Goal: Transaction & Acquisition: Download file/media

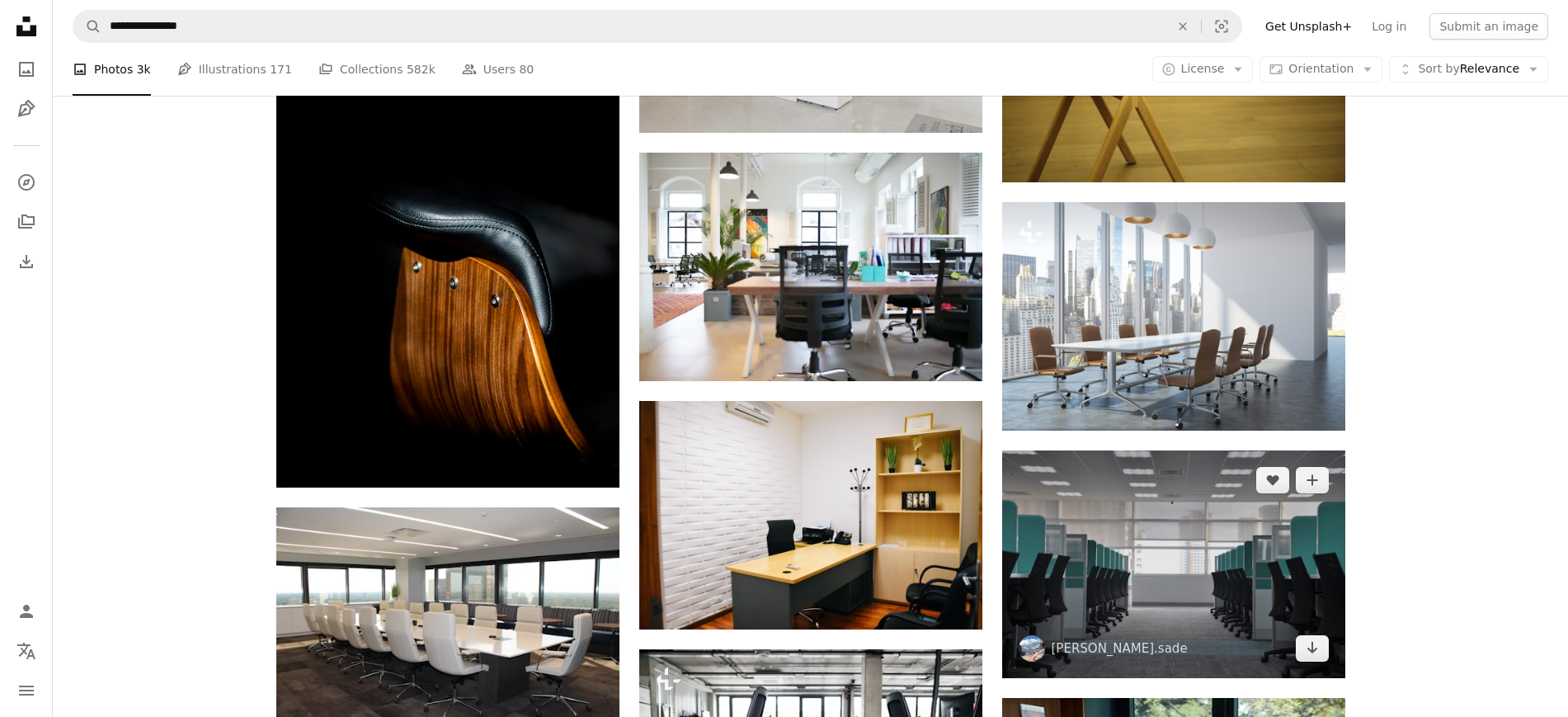
scroll to position [3093, 0]
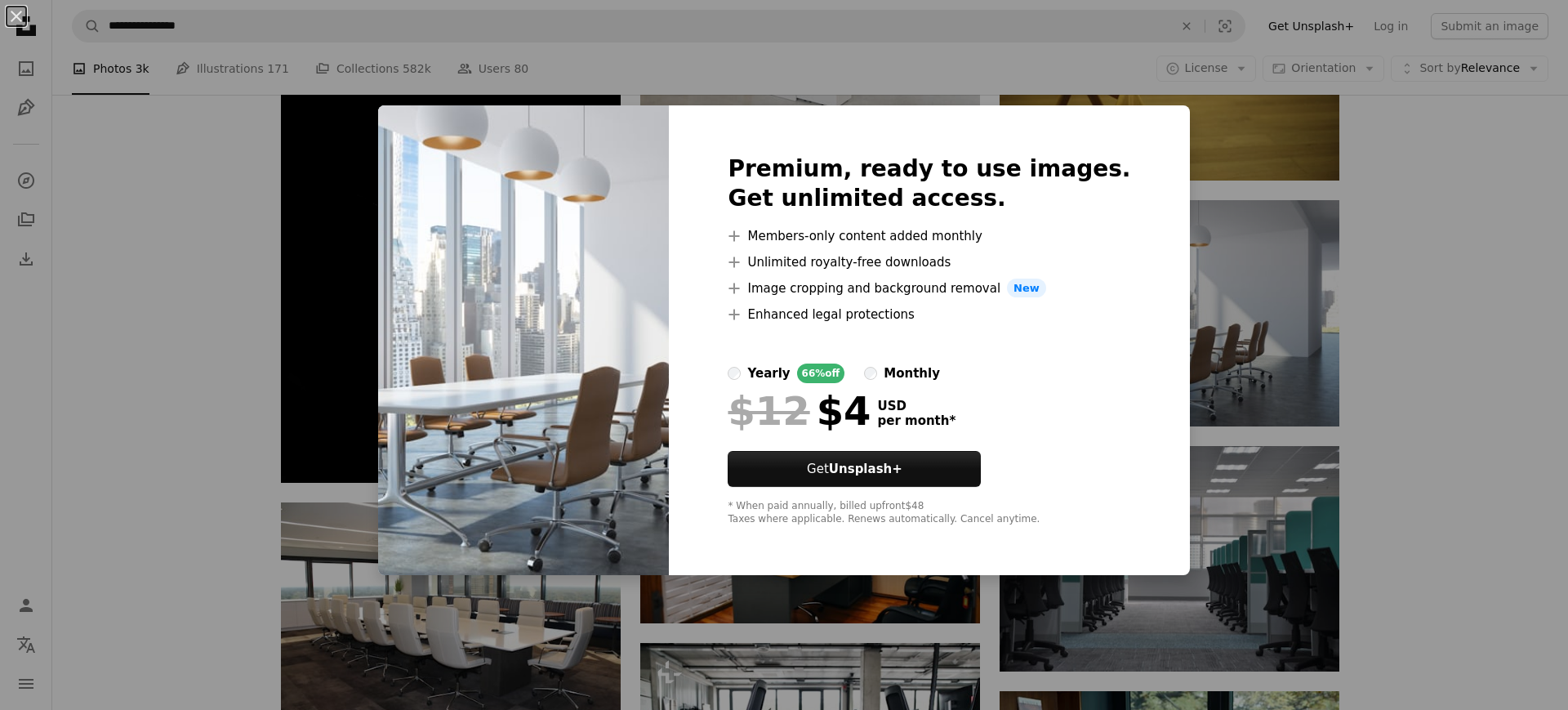
click at [1398, 452] on div "An X shape Premium, ready to use images. Get unlimited access. A plus sign Memb…" at bounding box center [784, 355] width 1568 height 710
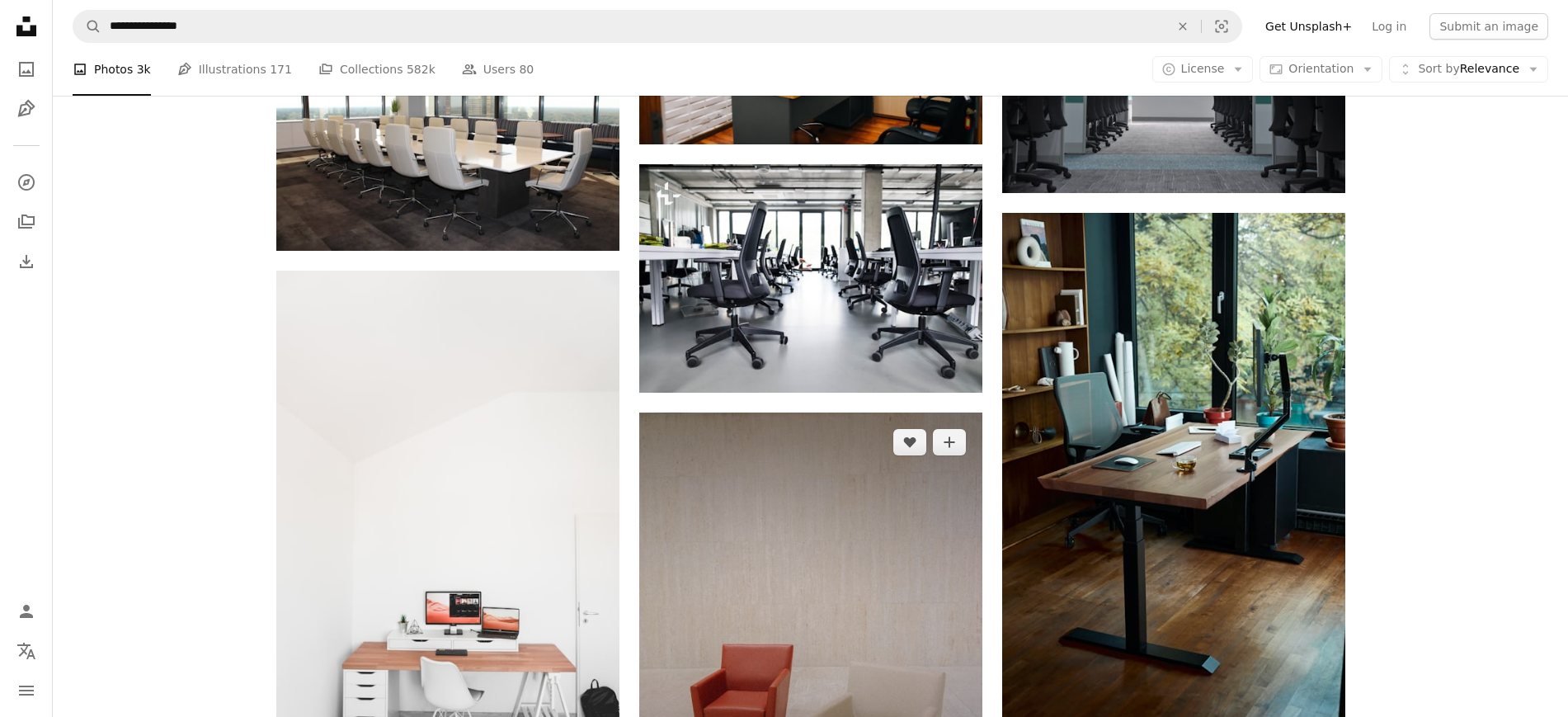
scroll to position [3609, 0]
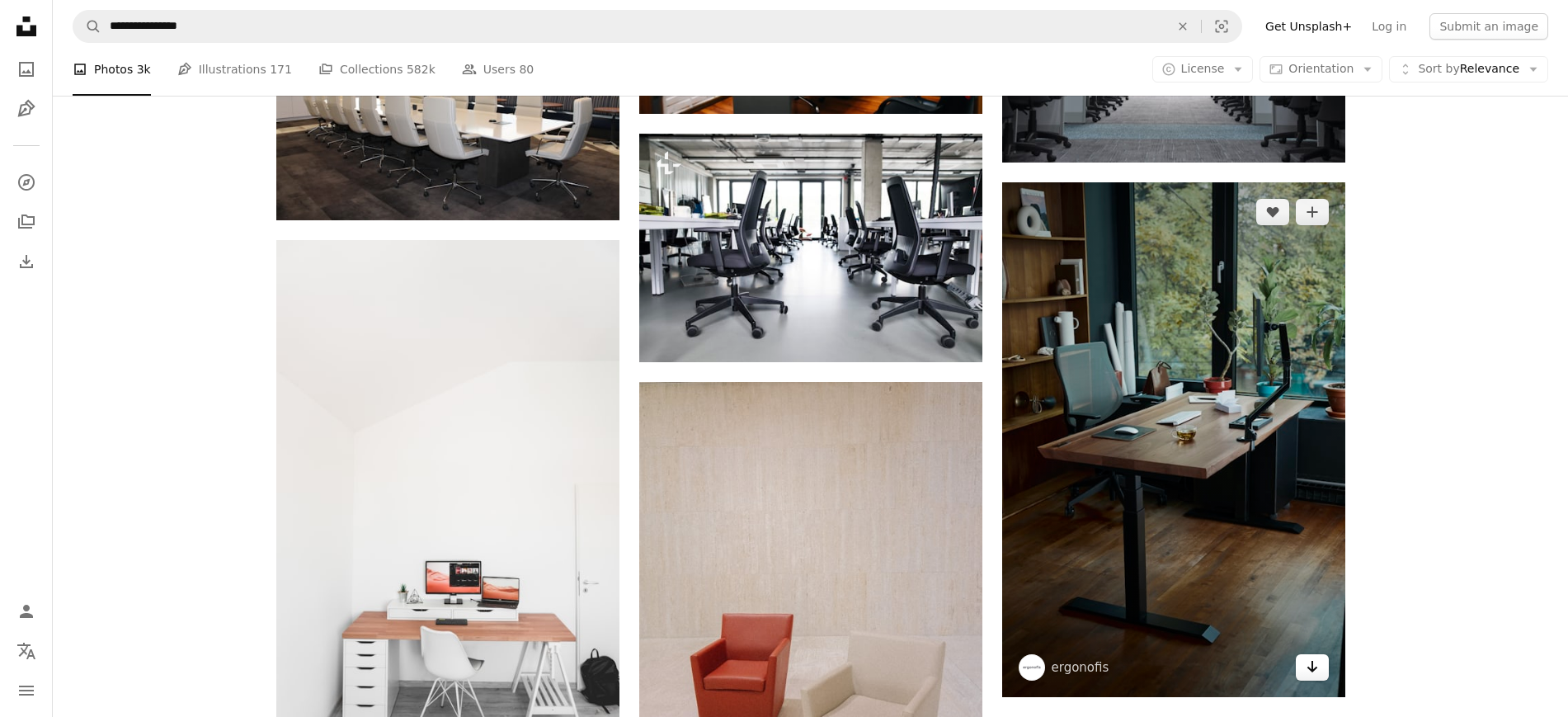
click at [1321, 670] on link "Arrow pointing down" at bounding box center [1312, 667] width 33 height 27
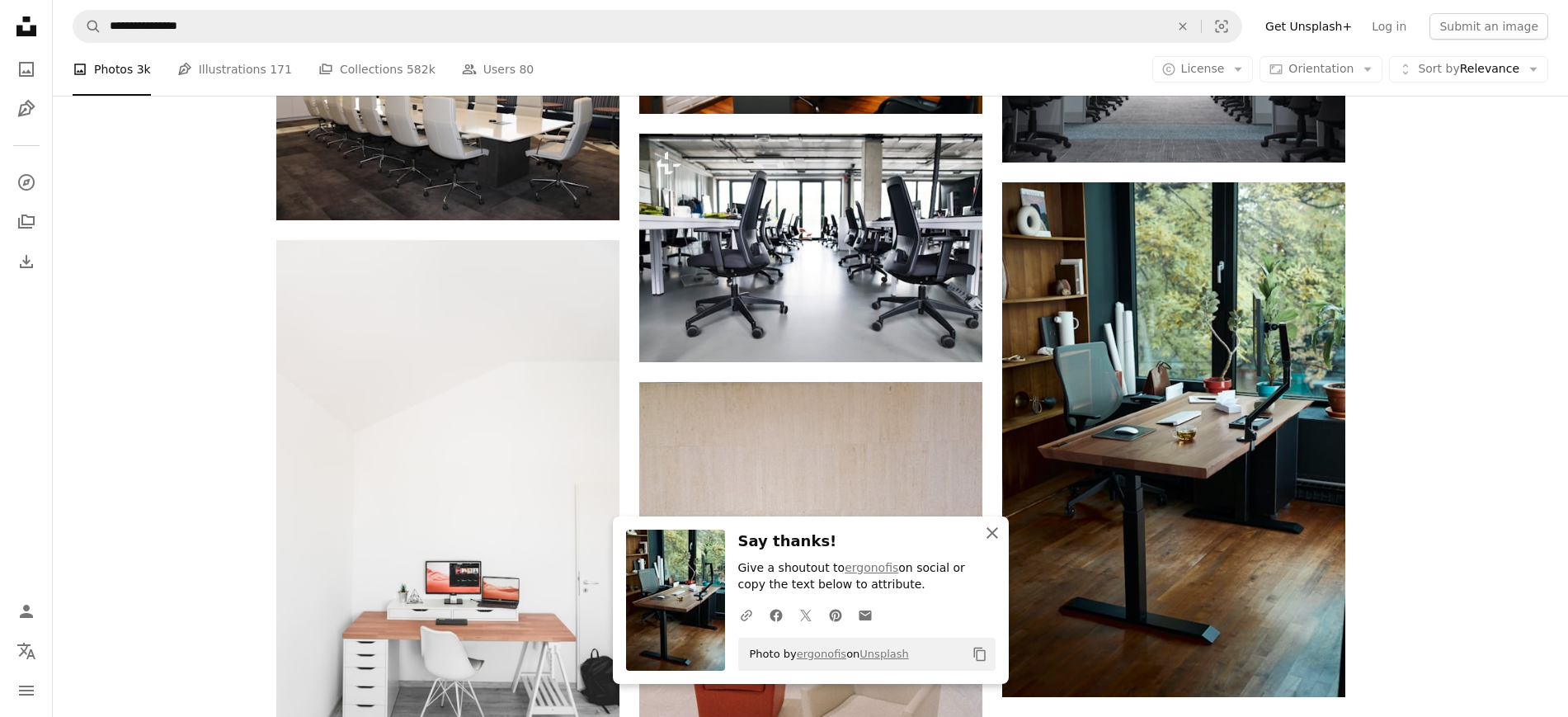
click at [989, 535] on icon "button" at bounding box center [992, 533] width 11 height 11
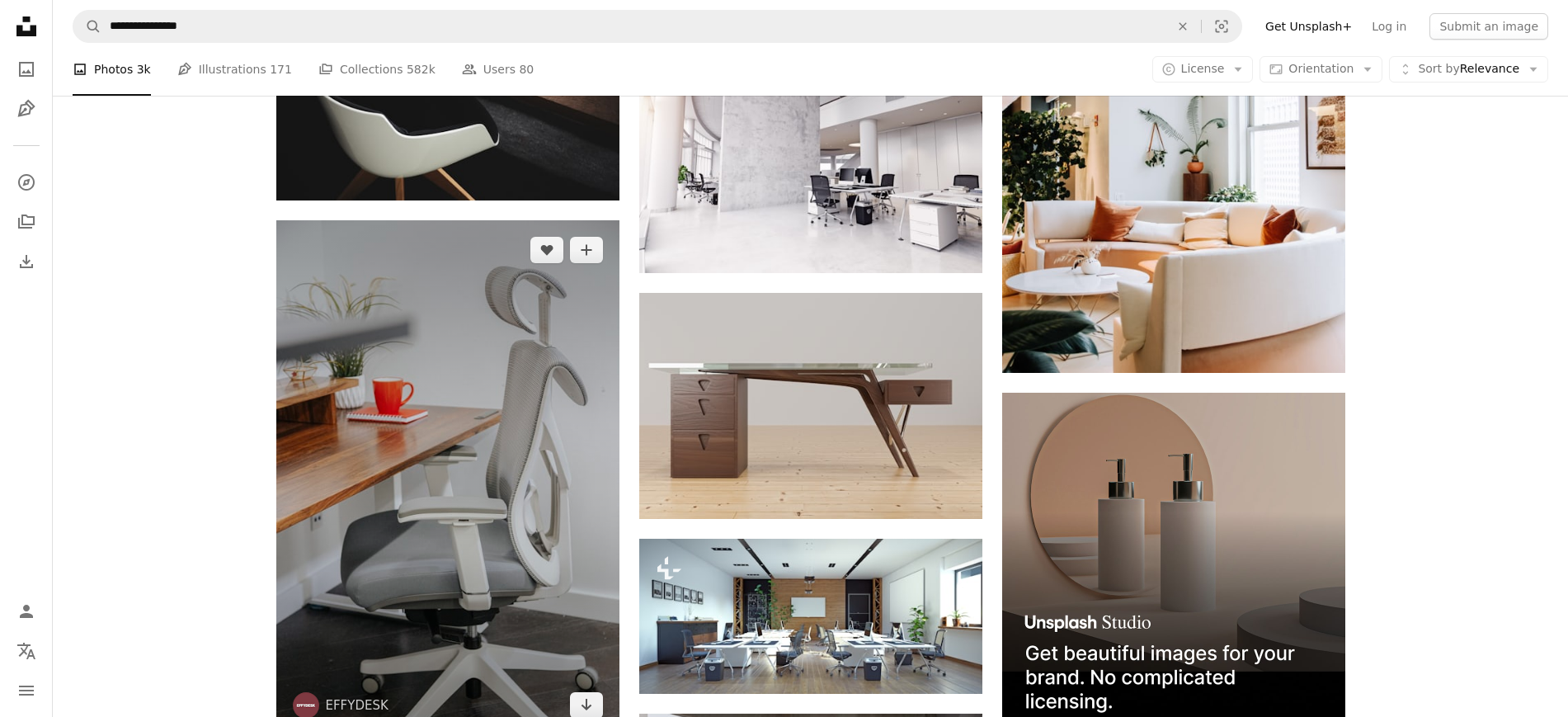
scroll to position [4743, 0]
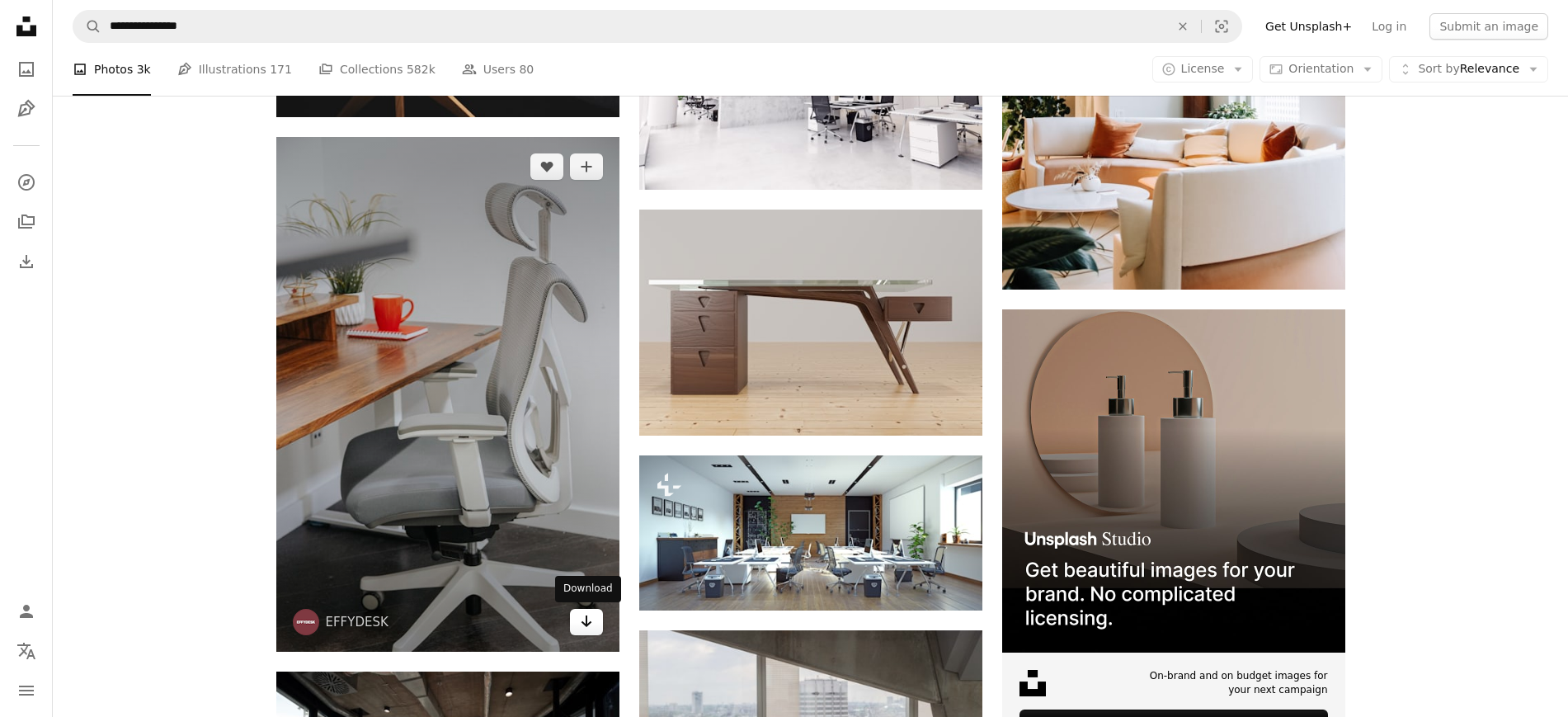
click at [589, 615] on icon "Arrow pointing down" at bounding box center [586, 621] width 13 height 20
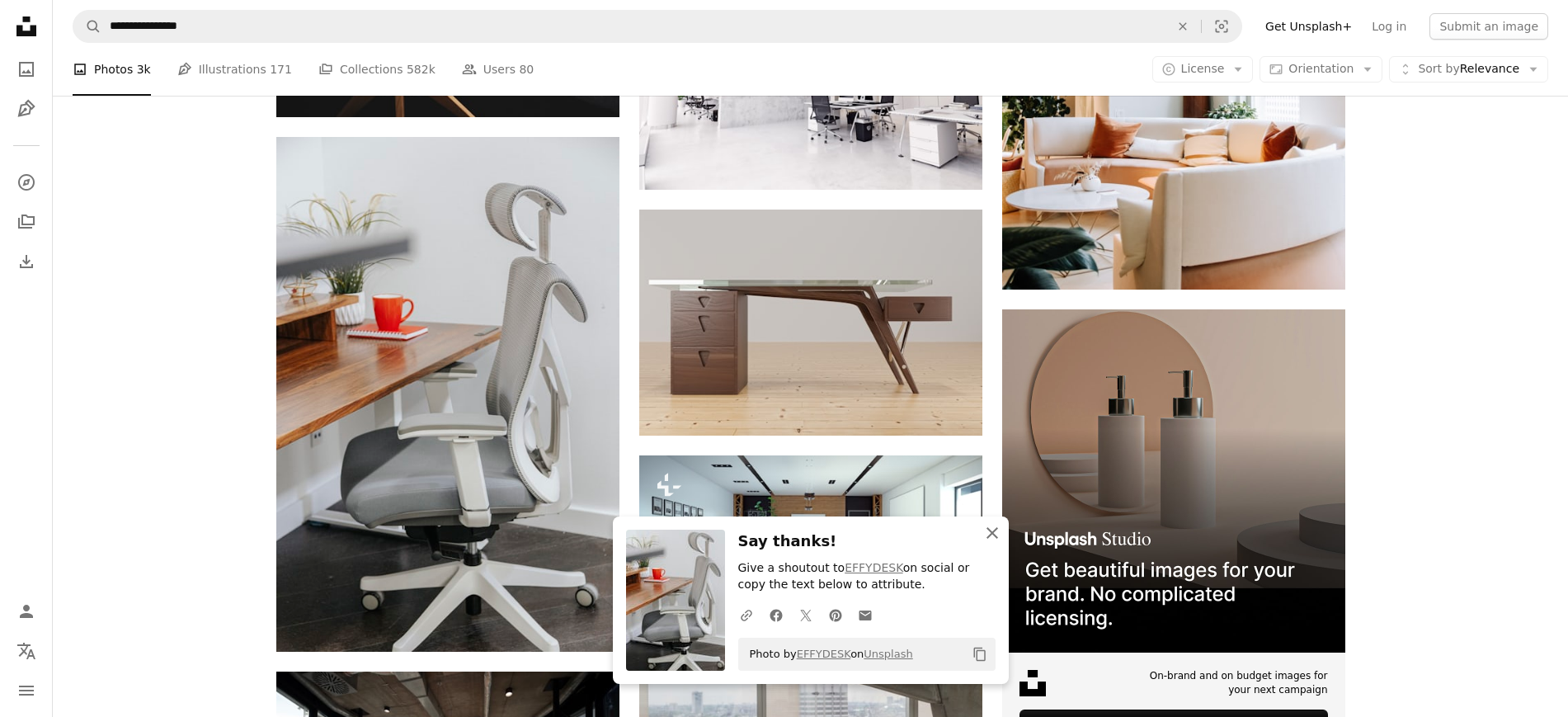
click at [997, 531] on icon "An X shape" at bounding box center [992, 533] width 20 height 20
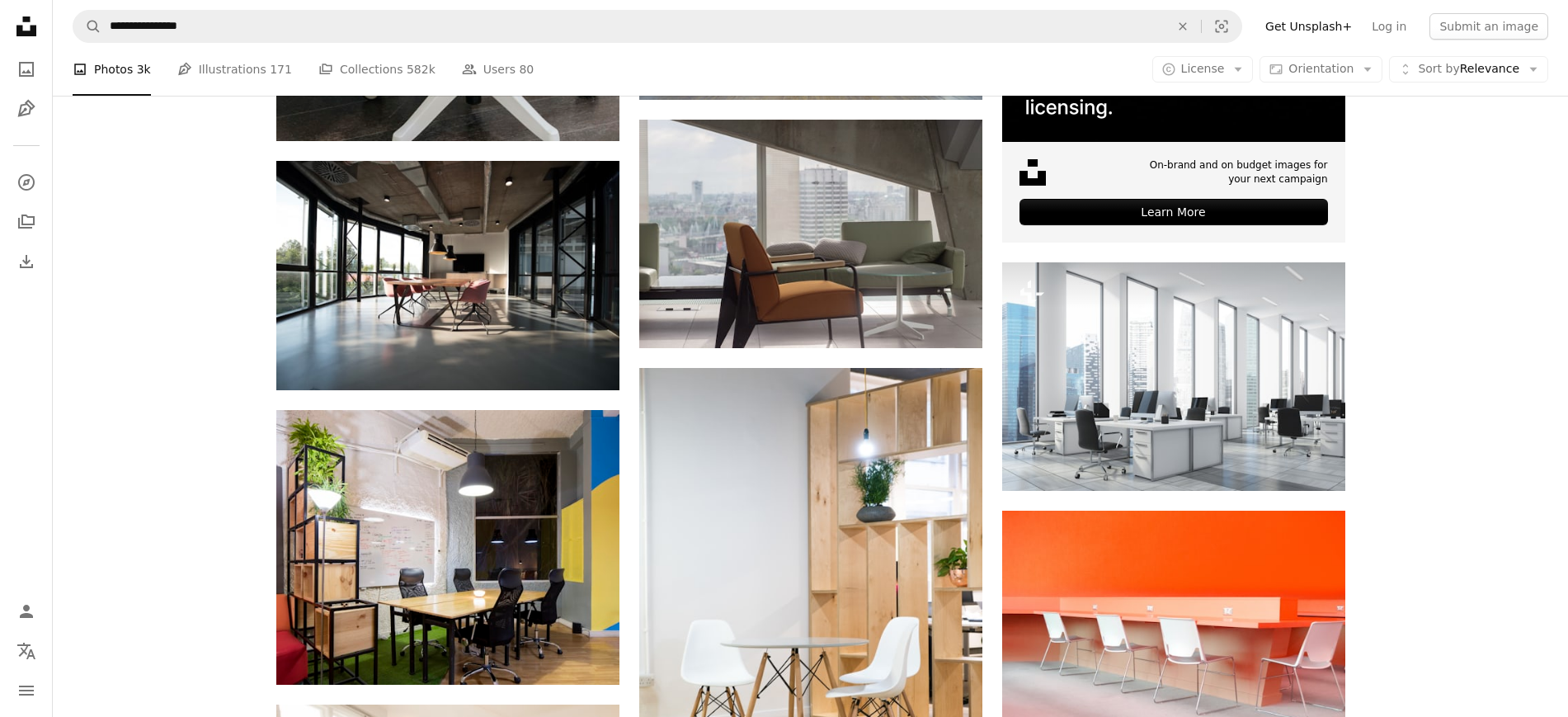
scroll to position [5259, 0]
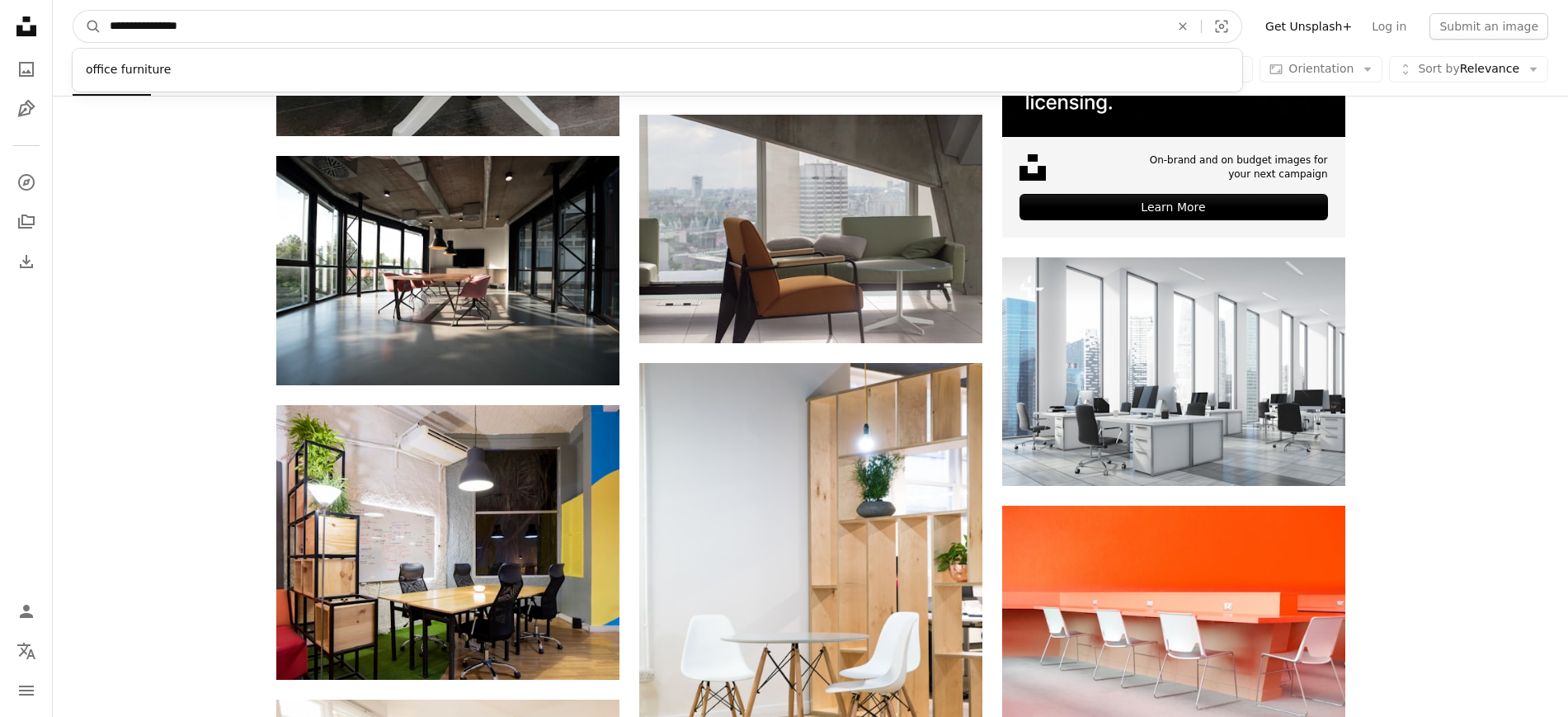
drag, startPoint x: 195, startPoint y: 29, endPoint x: 50, endPoint y: 33, distance: 145.1
type input "**********"
click at [74, 11] on button "A magnifying glass" at bounding box center [87, 26] width 28 height 32
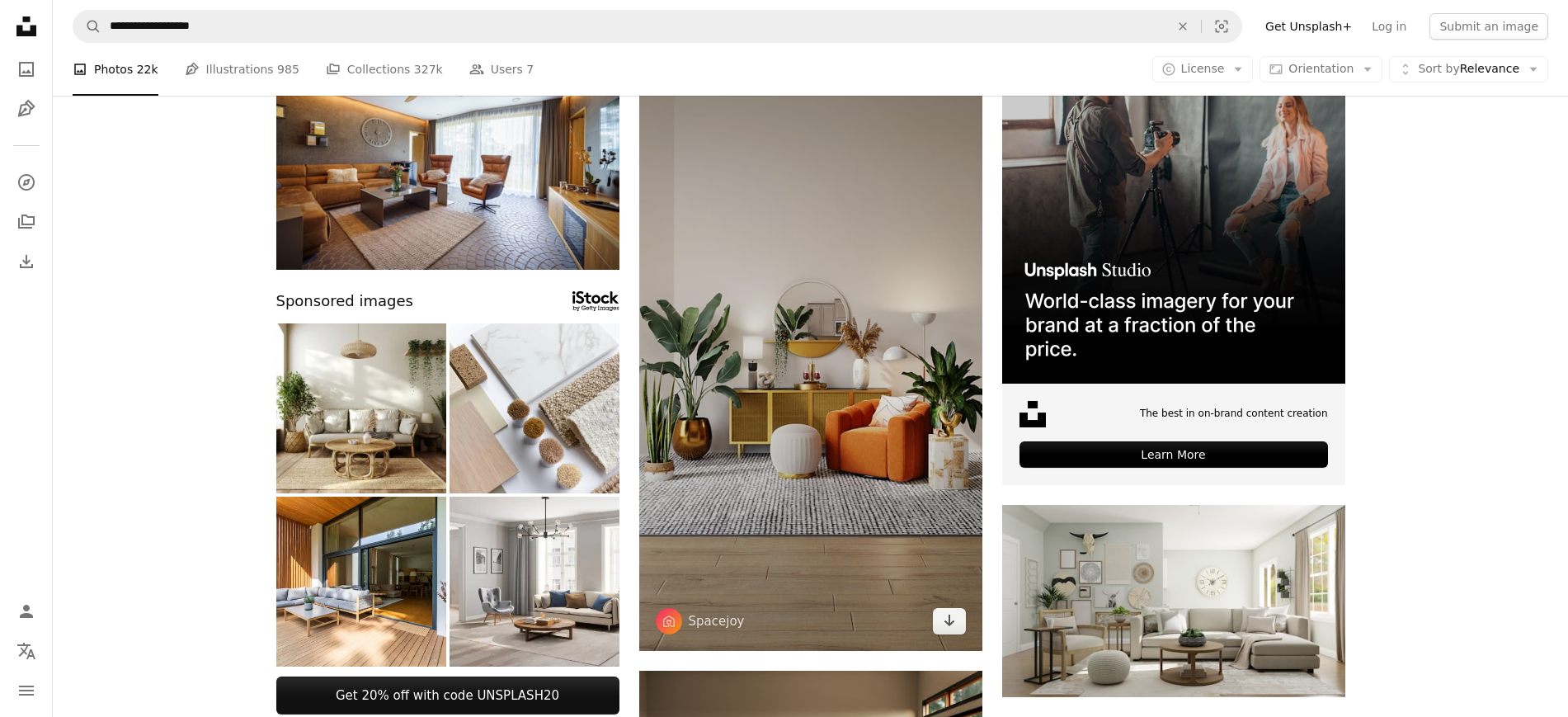
scroll to position [206, 0]
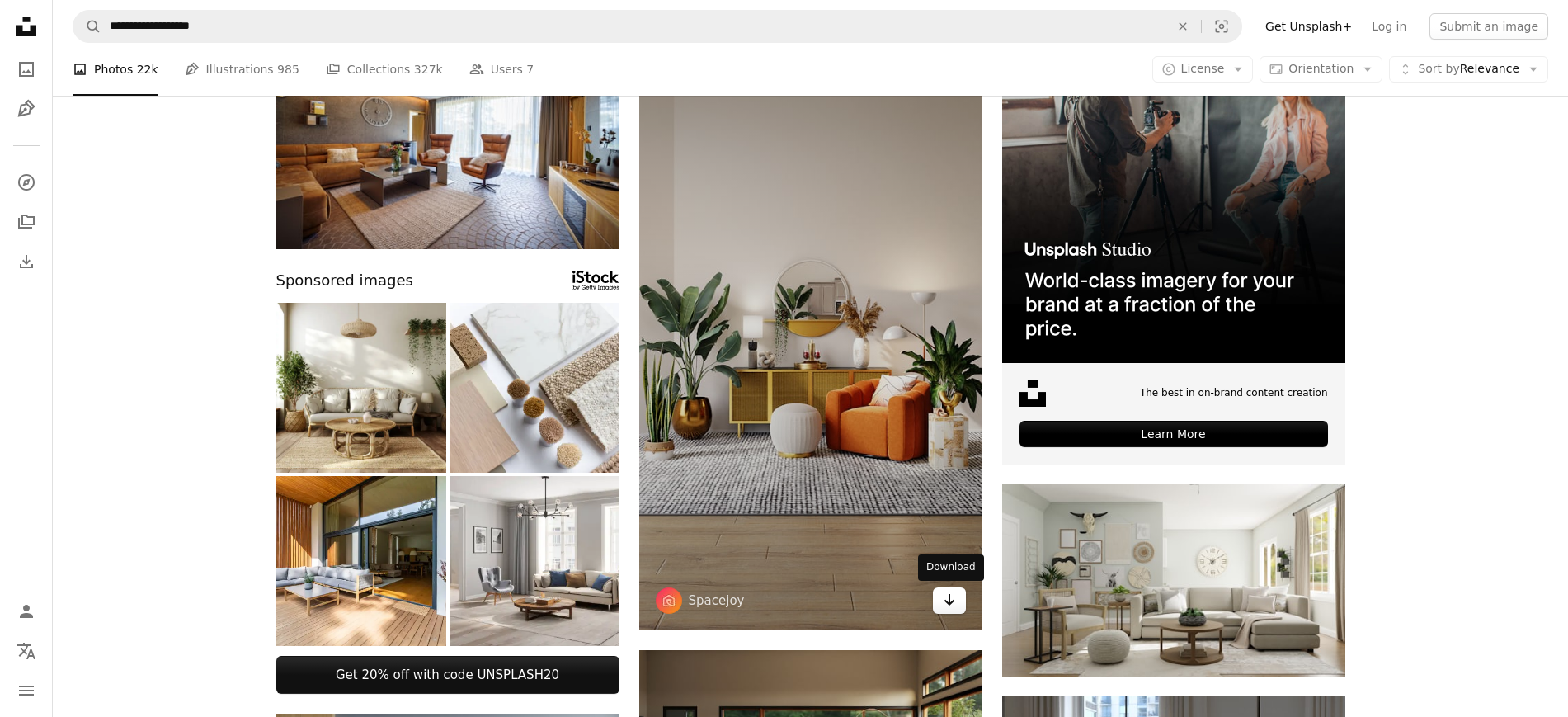
click at [945, 603] on icon "Arrow pointing down" at bounding box center [950, 600] width 13 height 20
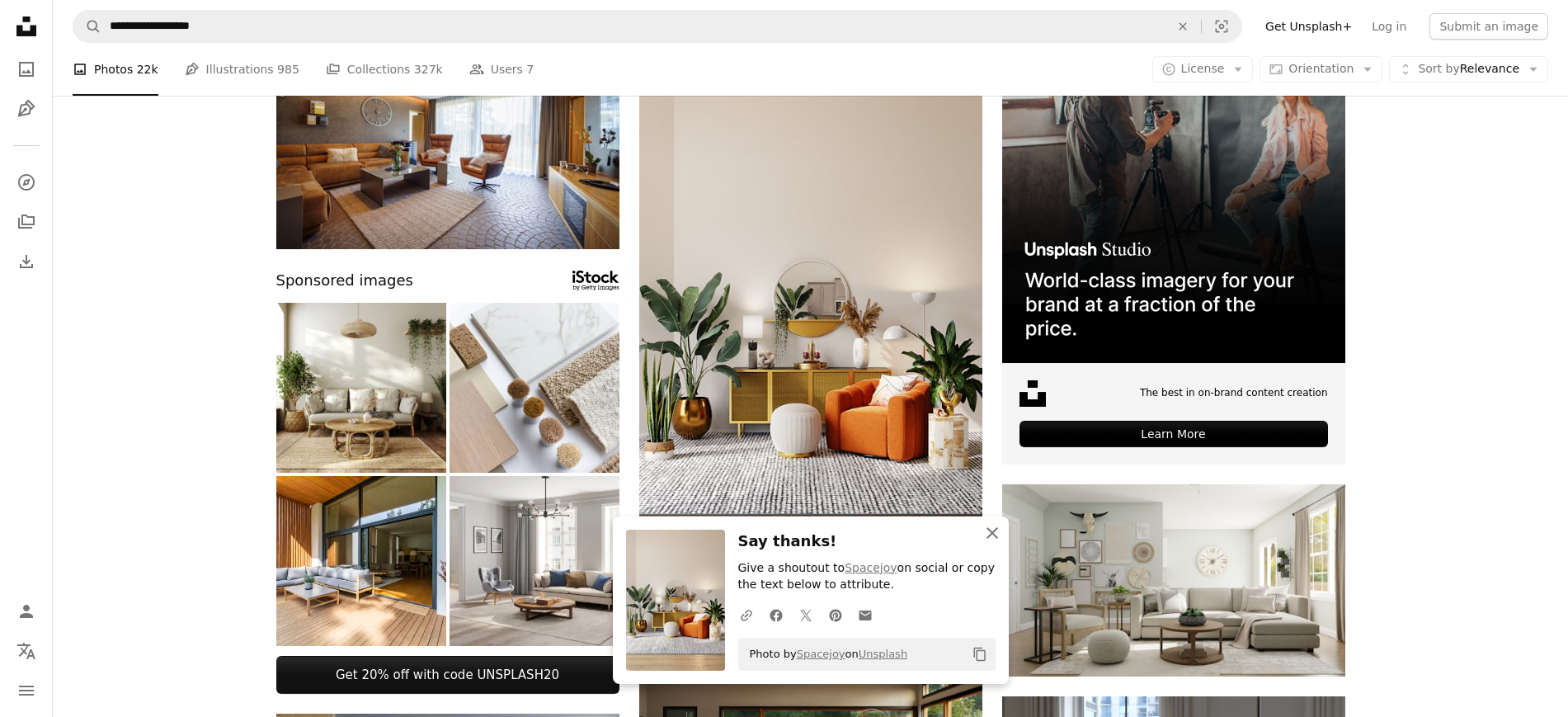
click at [985, 535] on icon "An X shape" at bounding box center [992, 533] width 20 height 20
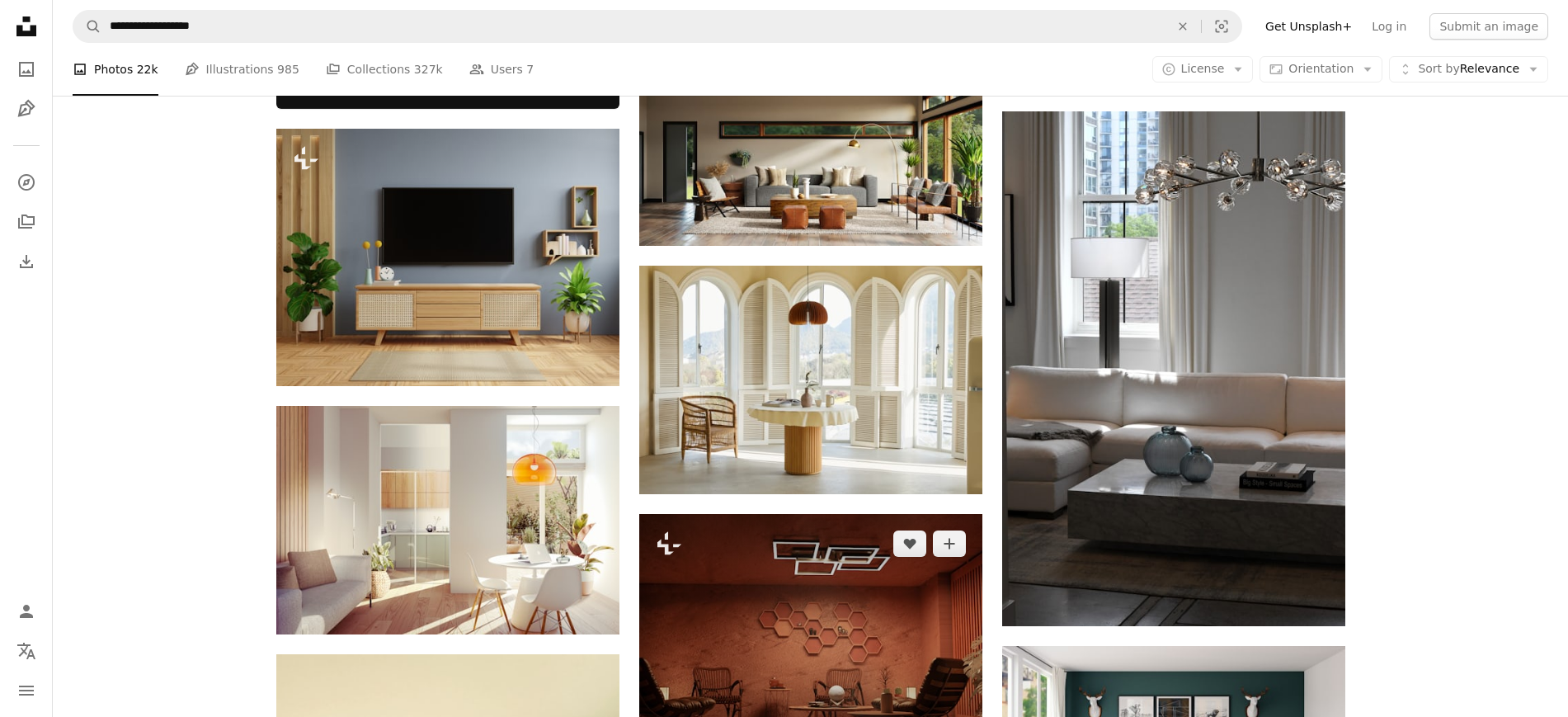
scroll to position [825, 0]
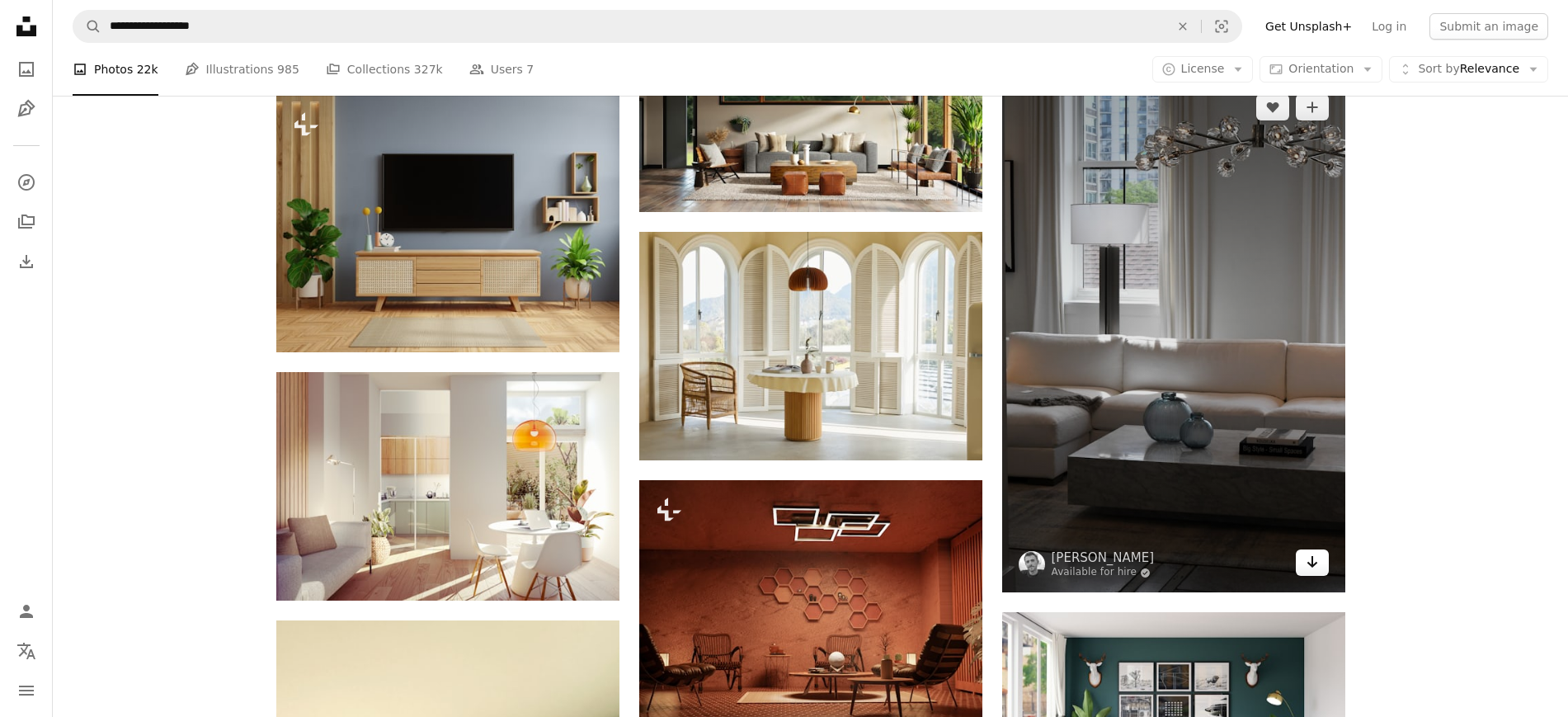
click at [1313, 571] on icon "Arrow pointing down" at bounding box center [1313, 561] width 13 height 20
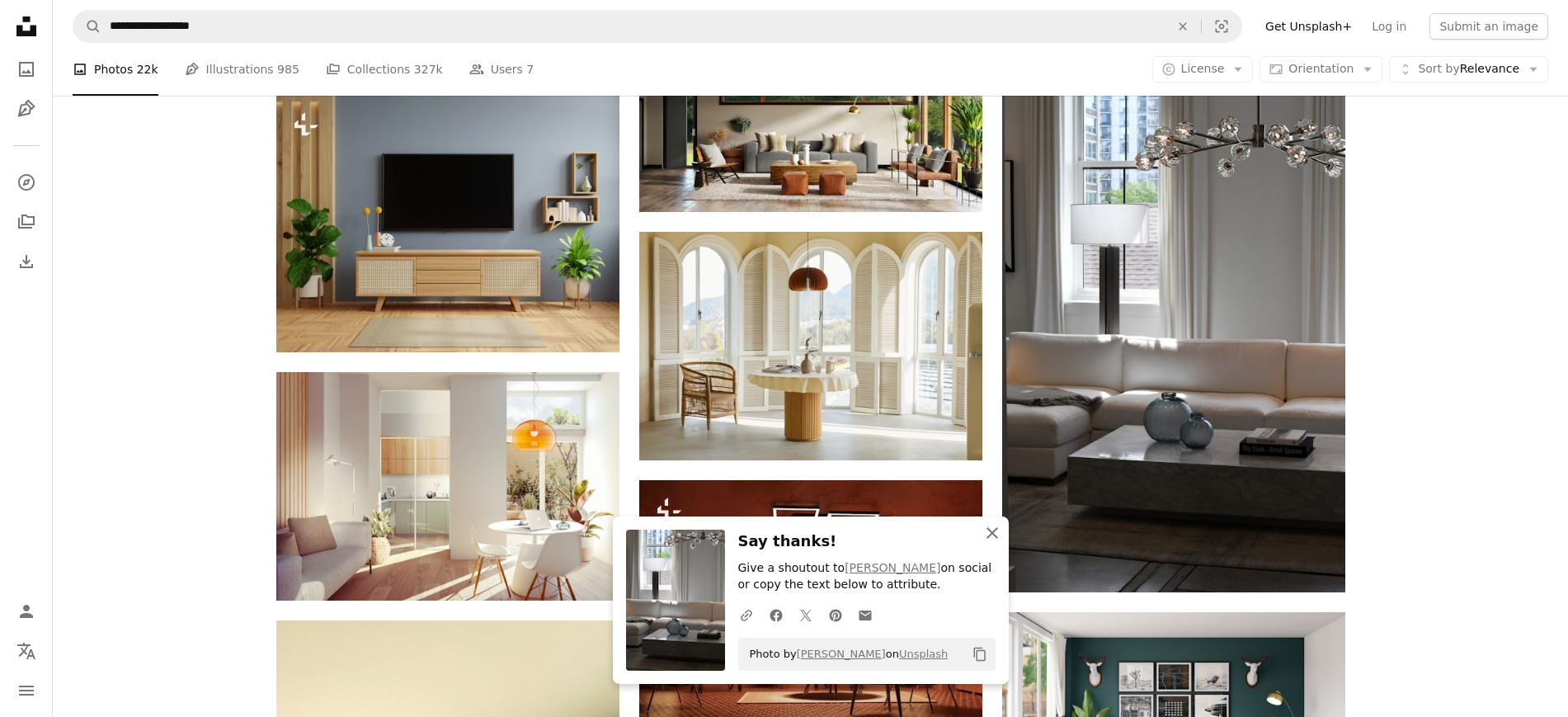
click at [985, 534] on icon "An X shape" at bounding box center [992, 533] width 20 height 20
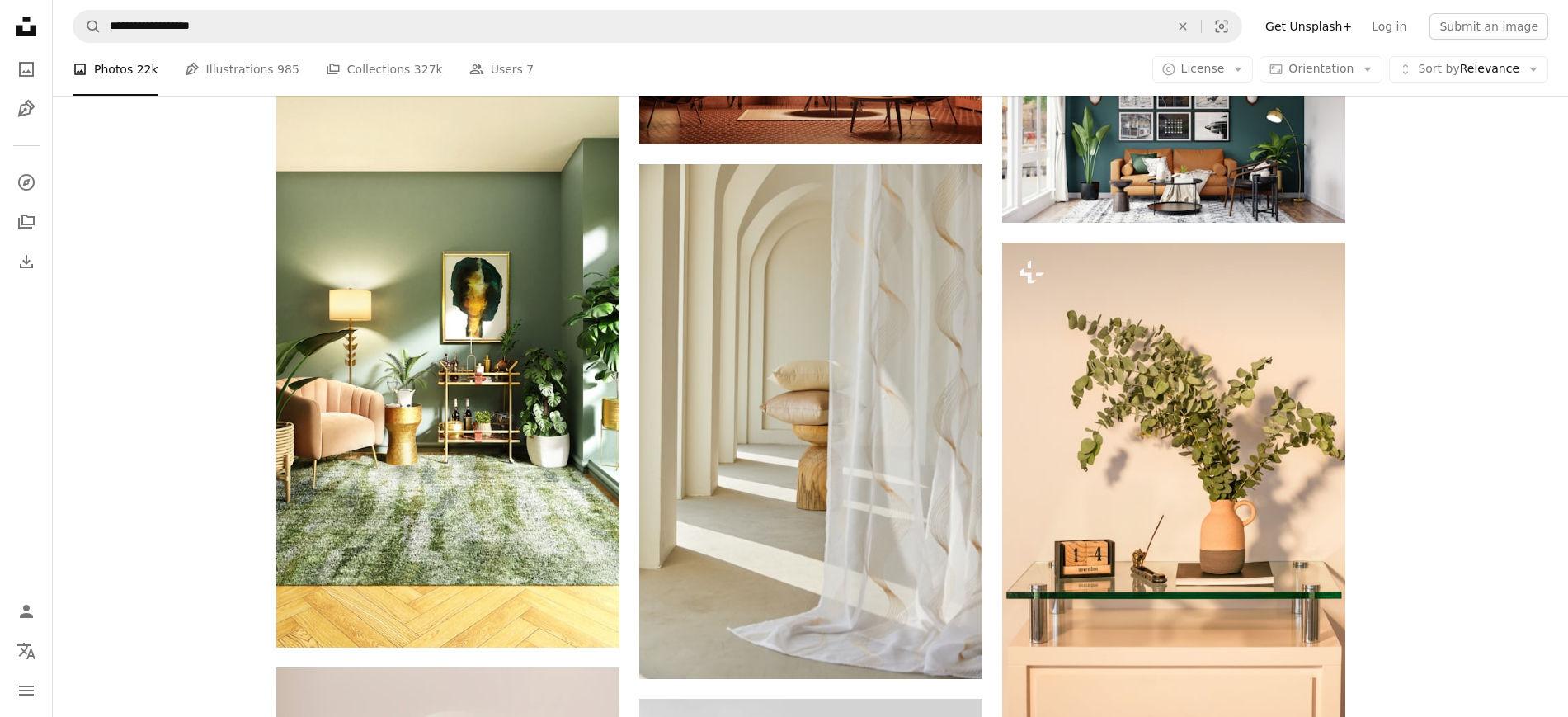
scroll to position [1444, 0]
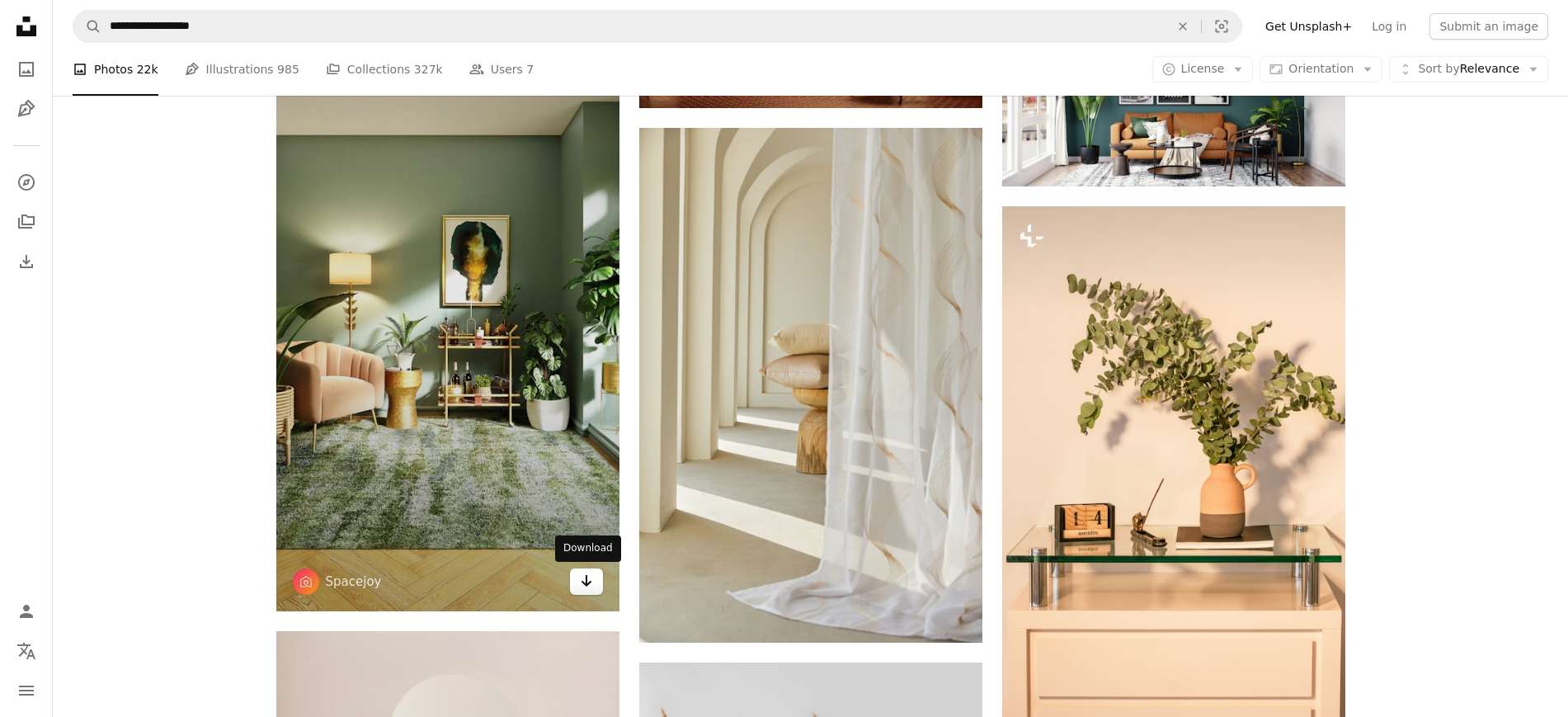
click at [579, 582] on link "Arrow pointing down" at bounding box center [586, 581] width 33 height 27
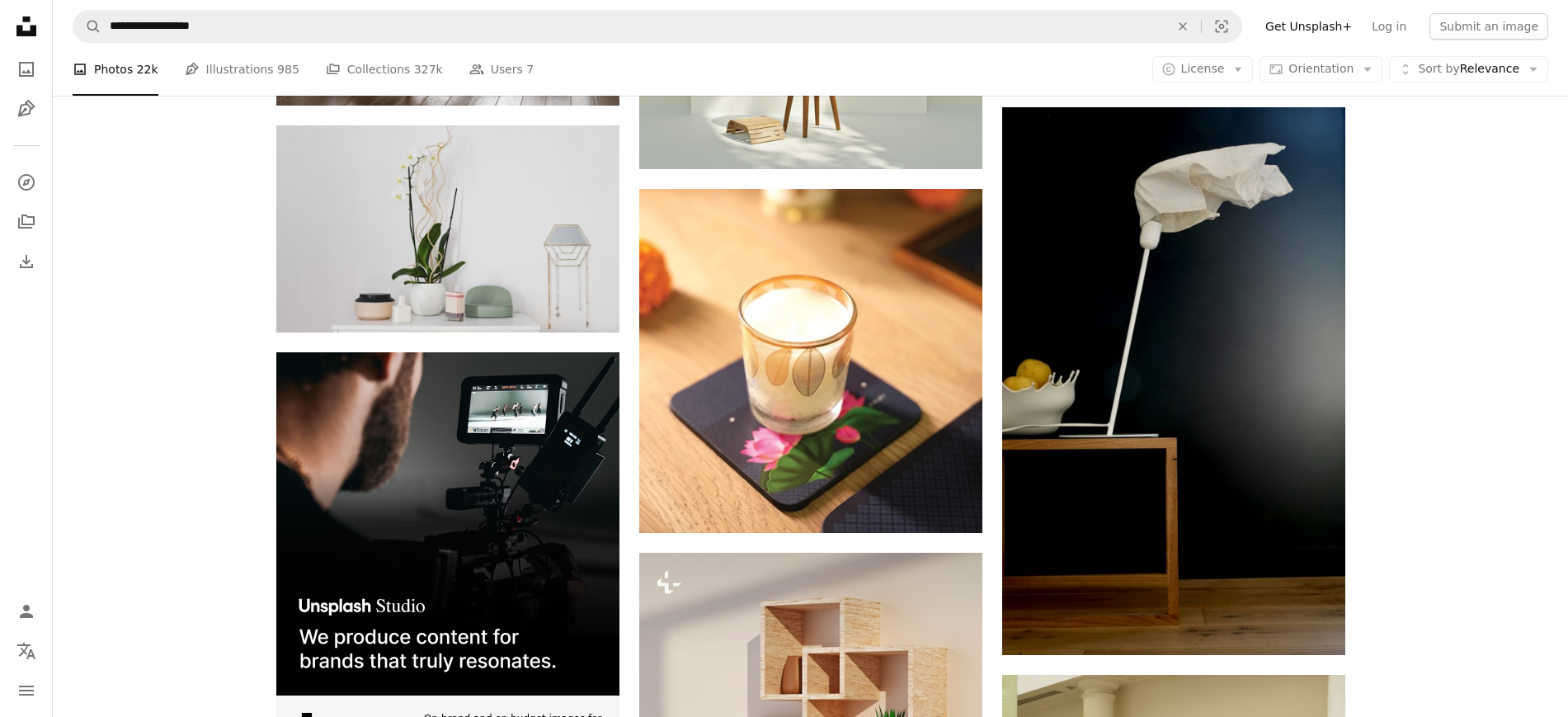
scroll to position [3093, 0]
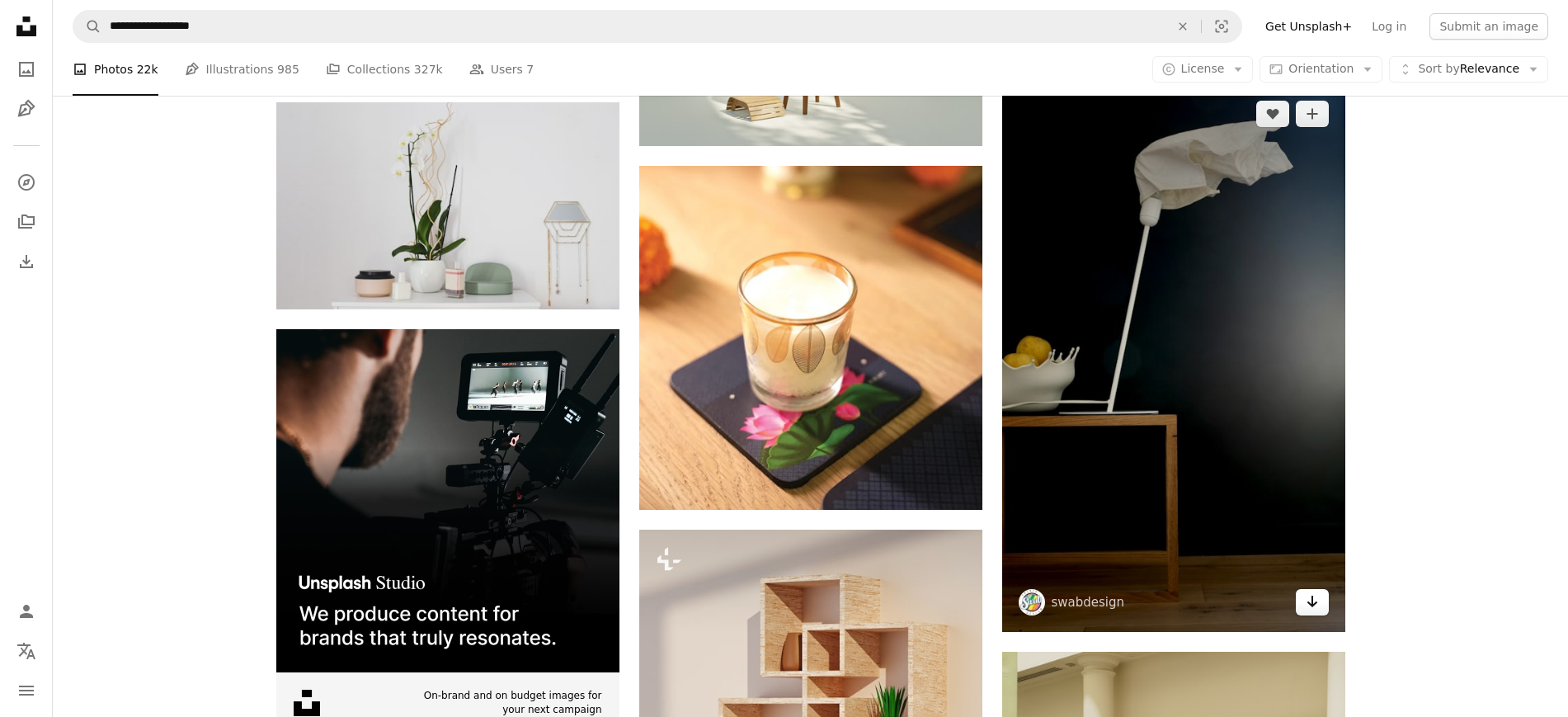
click at [1318, 607] on icon "Arrow pointing down" at bounding box center [1313, 601] width 13 height 20
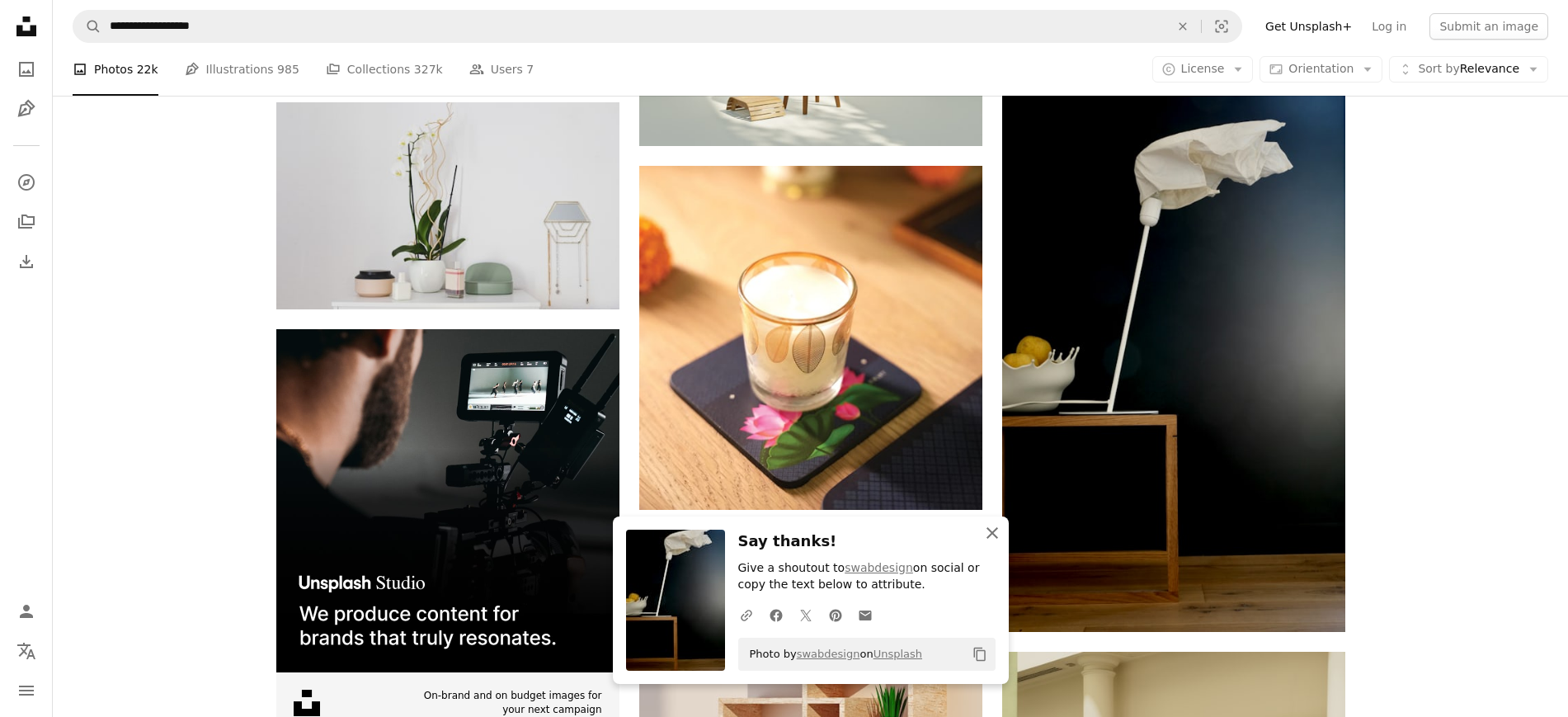
click at [1003, 533] on button "An X shape Close" at bounding box center [992, 533] width 33 height 33
